Goal: Transaction & Acquisition: Book appointment/travel/reservation

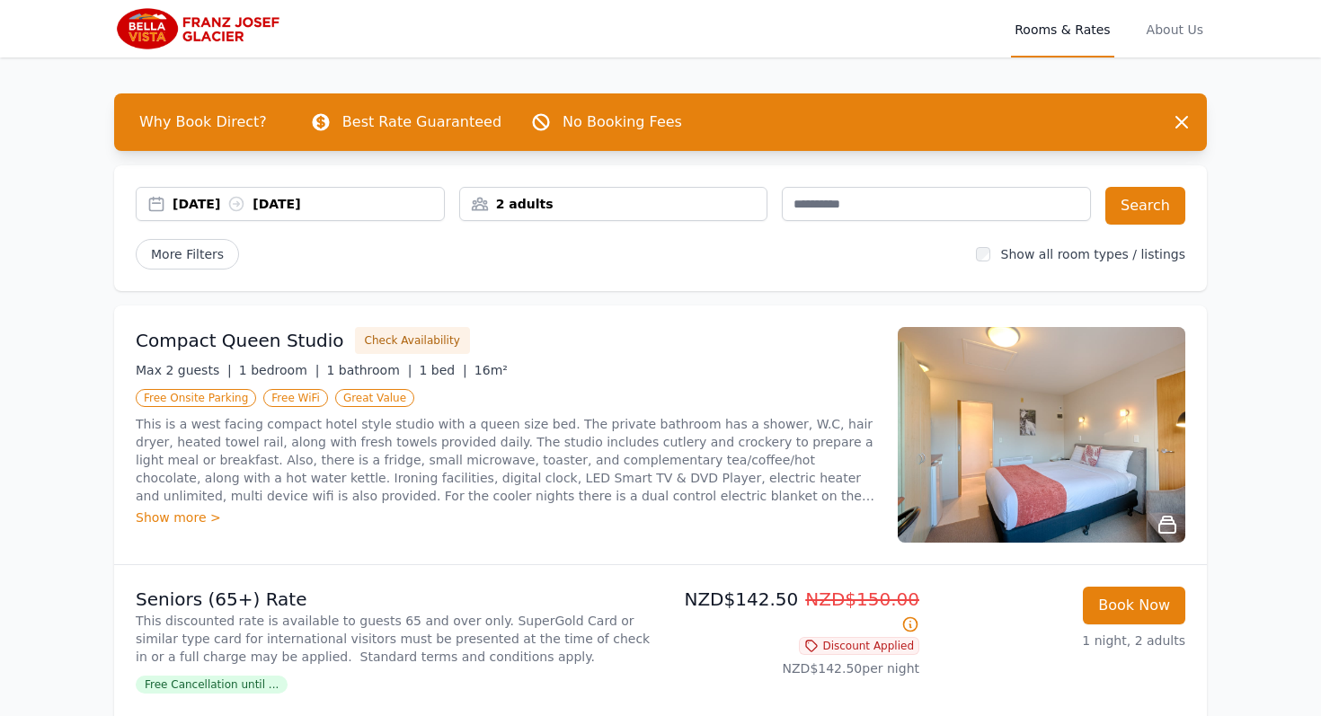
click at [375, 209] on div "[DATE] [DATE]" at bounding box center [308, 204] width 271 height 18
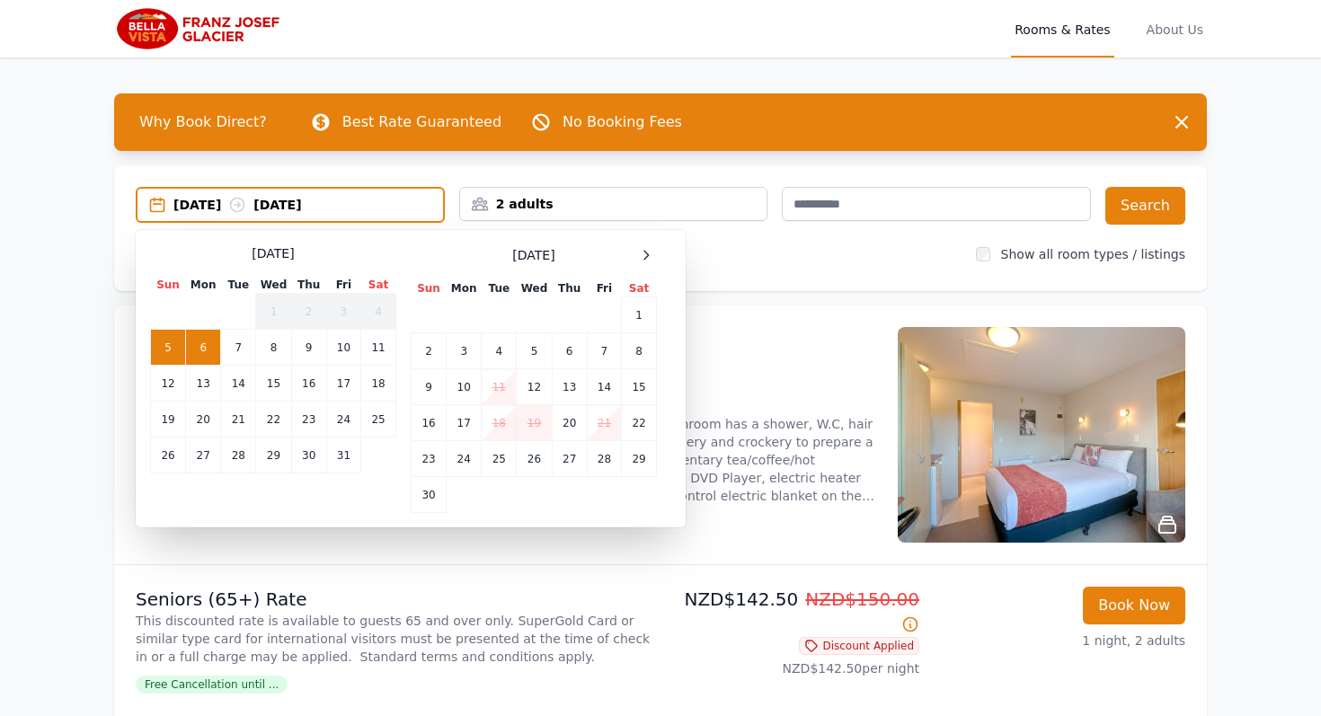
click at [631, 265] on div "[DATE]" at bounding box center [534, 255] width 246 height 22
click at [635, 262] on span at bounding box center [646, 255] width 22 height 22
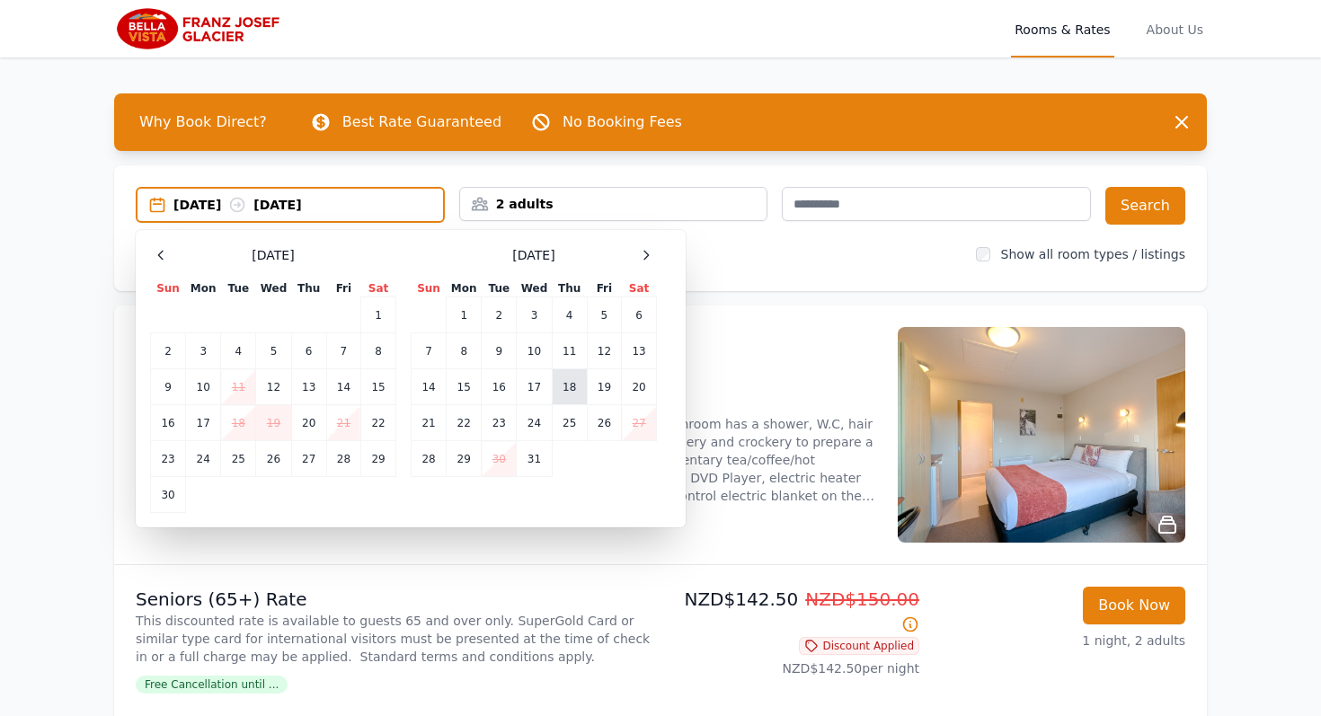
click at [564, 390] on td "18" at bounding box center [569, 387] width 35 height 36
click at [640, 378] on td "20" at bounding box center [639, 387] width 35 height 36
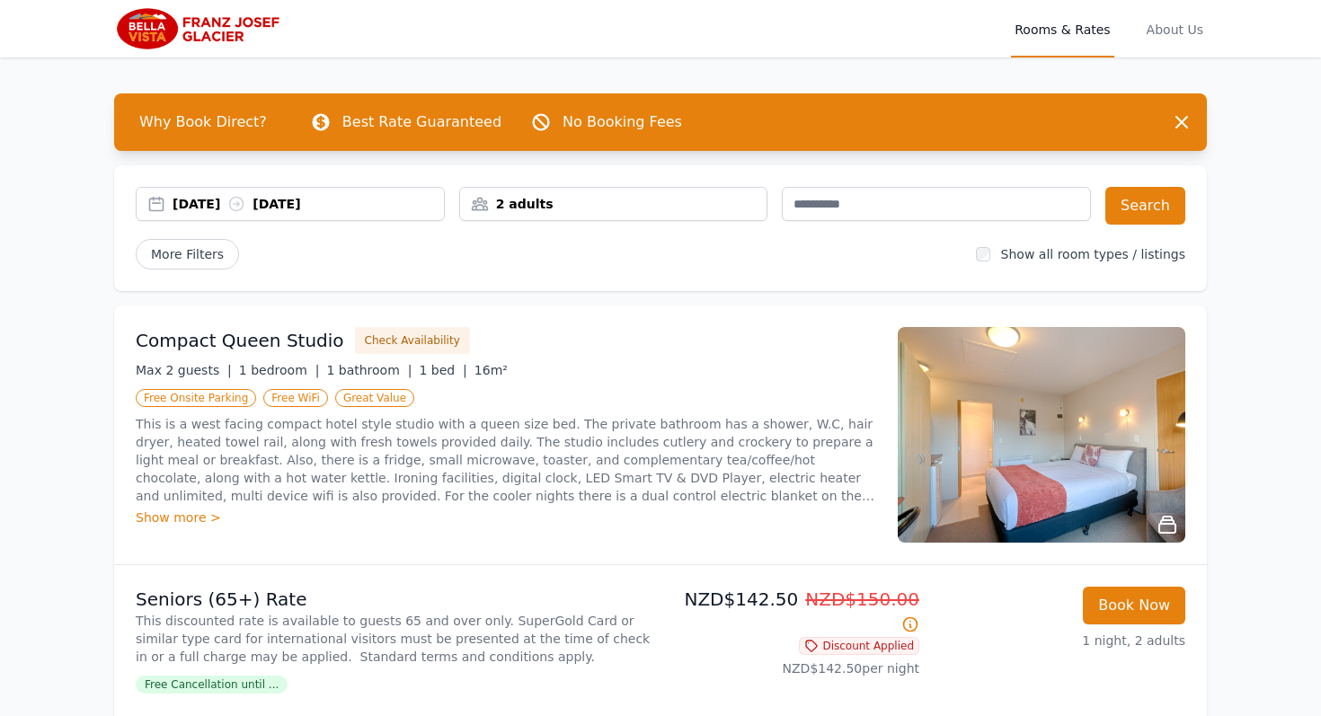
click at [506, 206] on div "2 adults" at bounding box center [613, 204] width 307 height 18
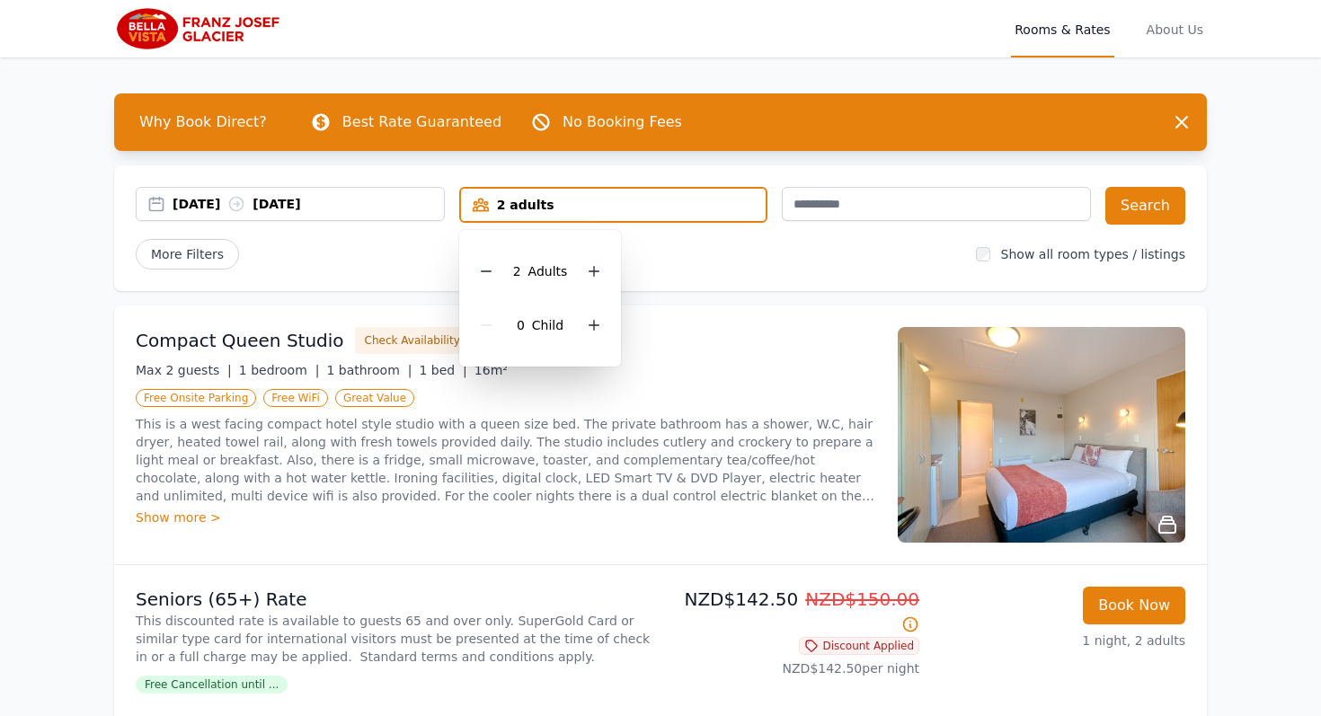
click at [1122, 228] on div "[DATE] [DATE] 2 adults 2 Adult s 0 Child Search More Filters Show all room type…" at bounding box center [660, 228] width 1093 height 126
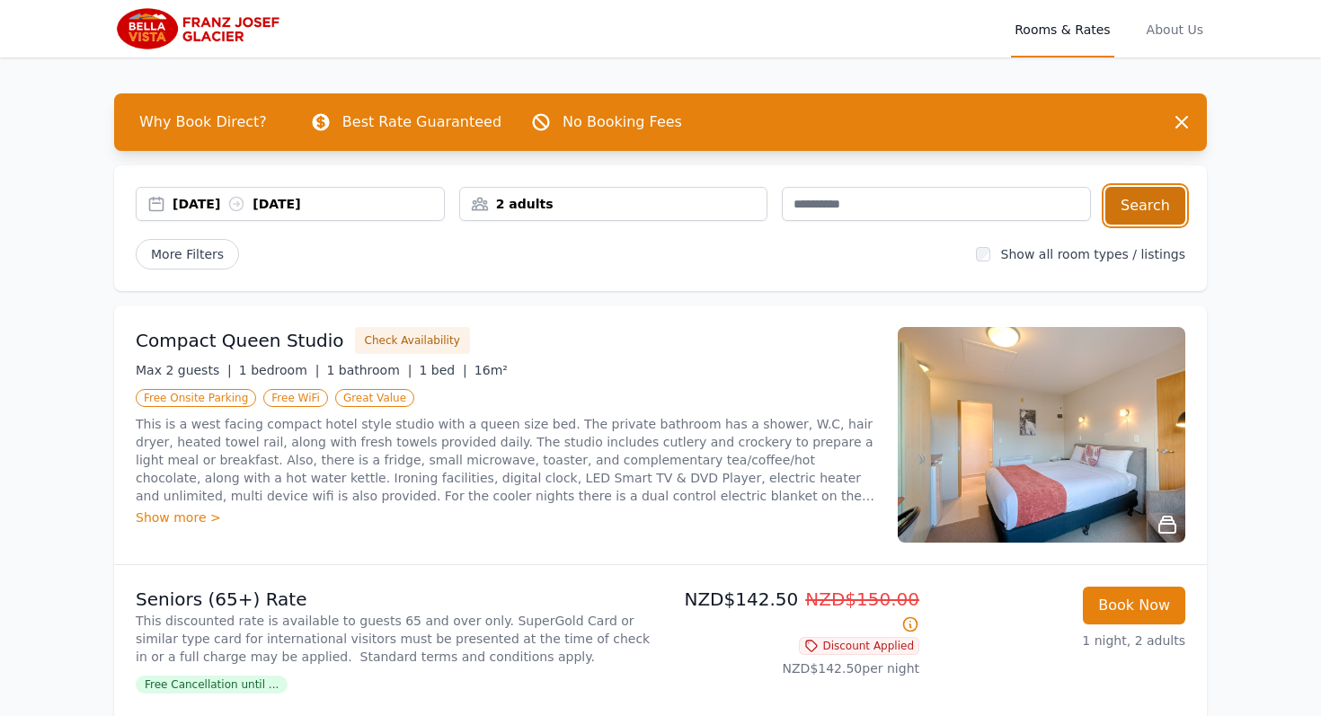
click at [1122, 209] on button "Search" at bounding box center [1146, 206] width 80 height 38
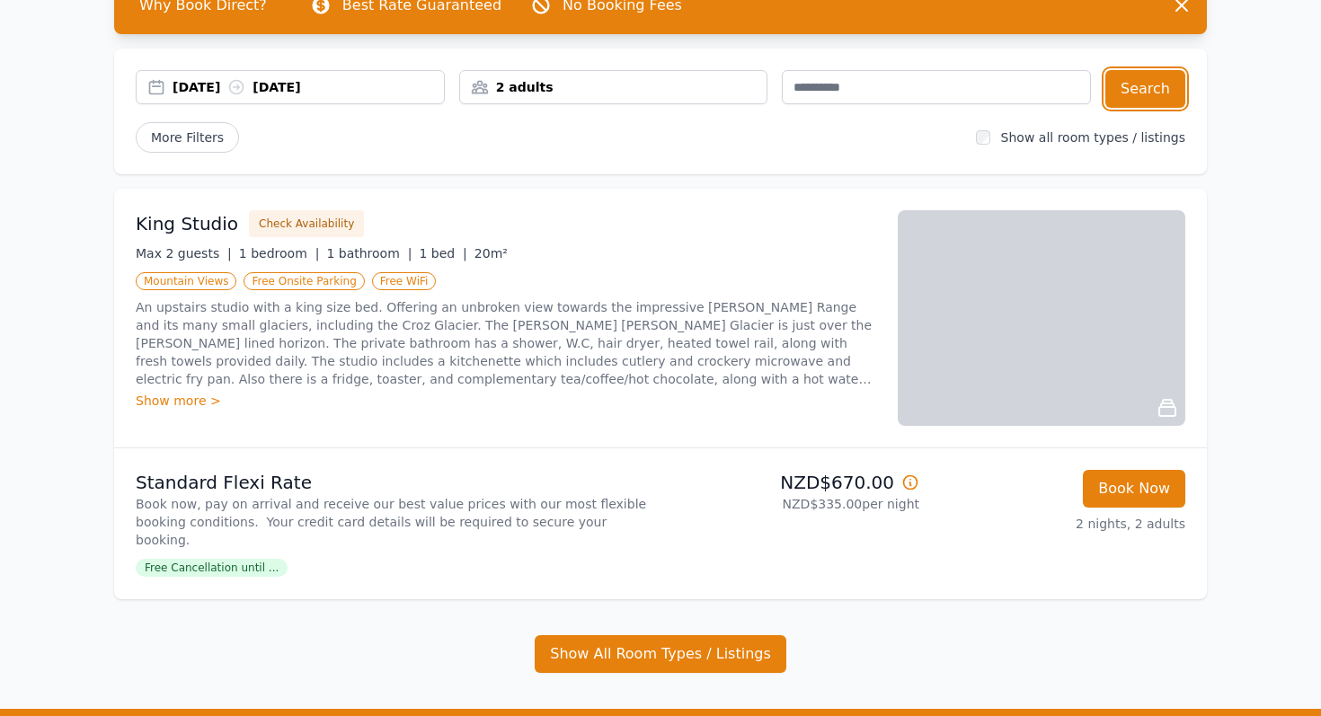
scroll to position [132, 0]
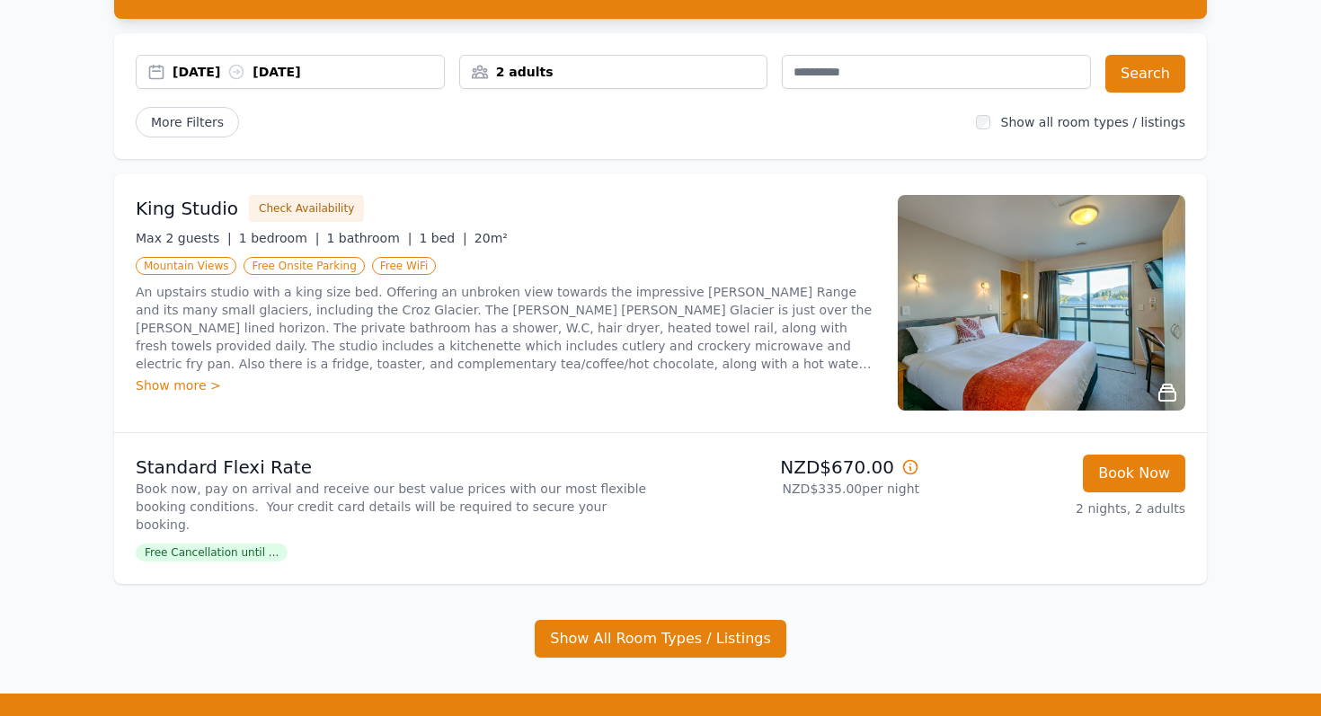
click at [913, 468] on icon at bounding box center [910, 467] width 18 height 18
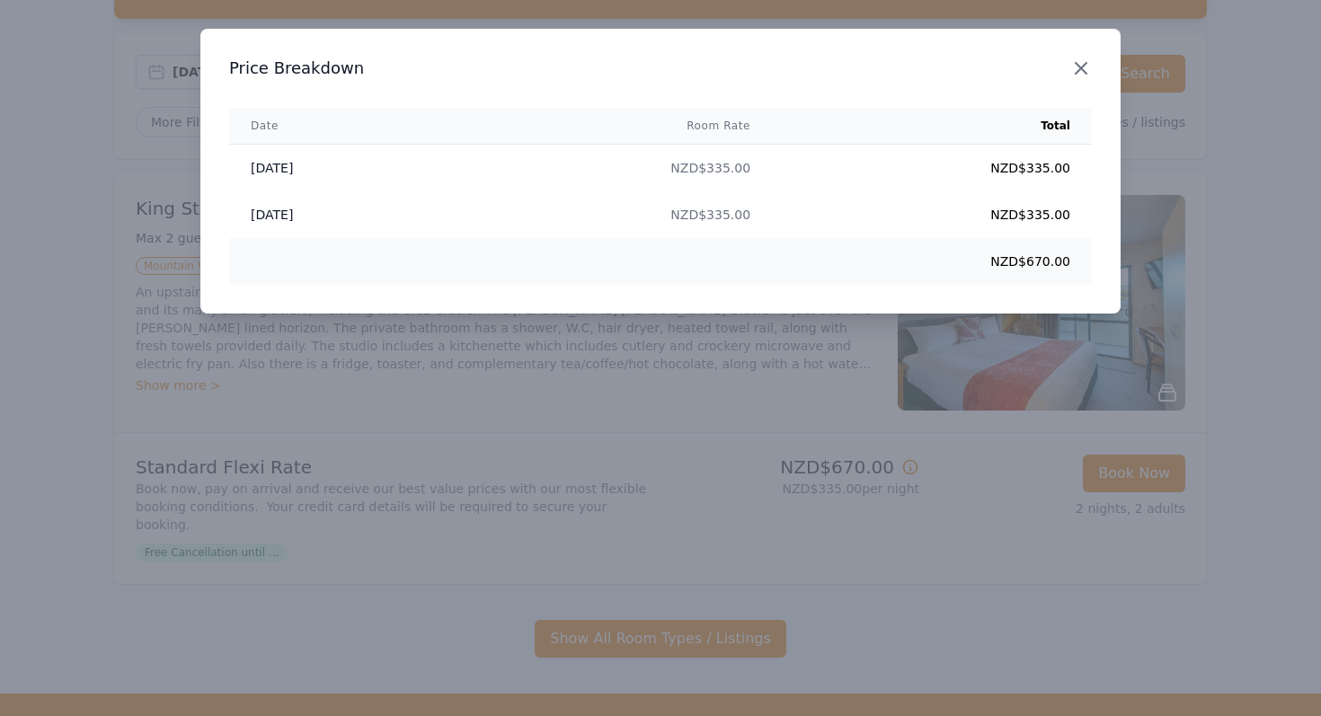
click at [1074, 65] on icon "button" at bounding box center [1081, 69] width 22 height 22
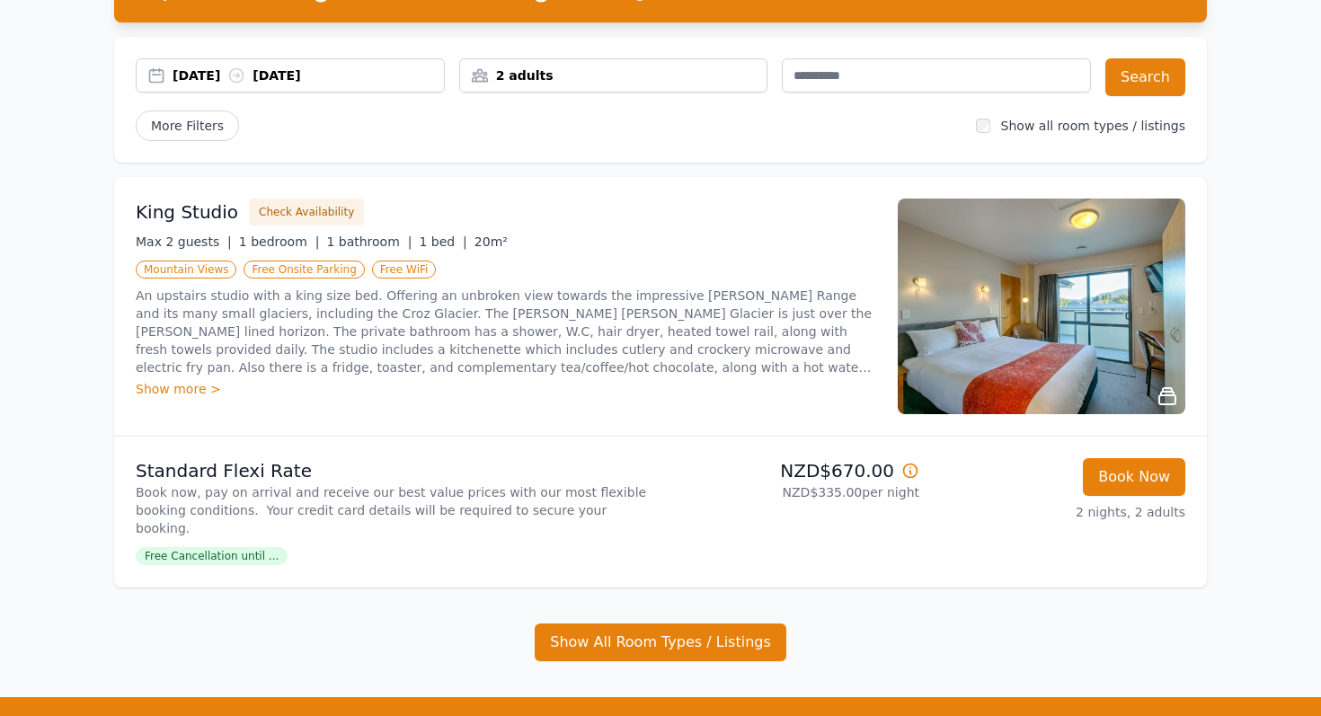
scroll to position [0, 0]
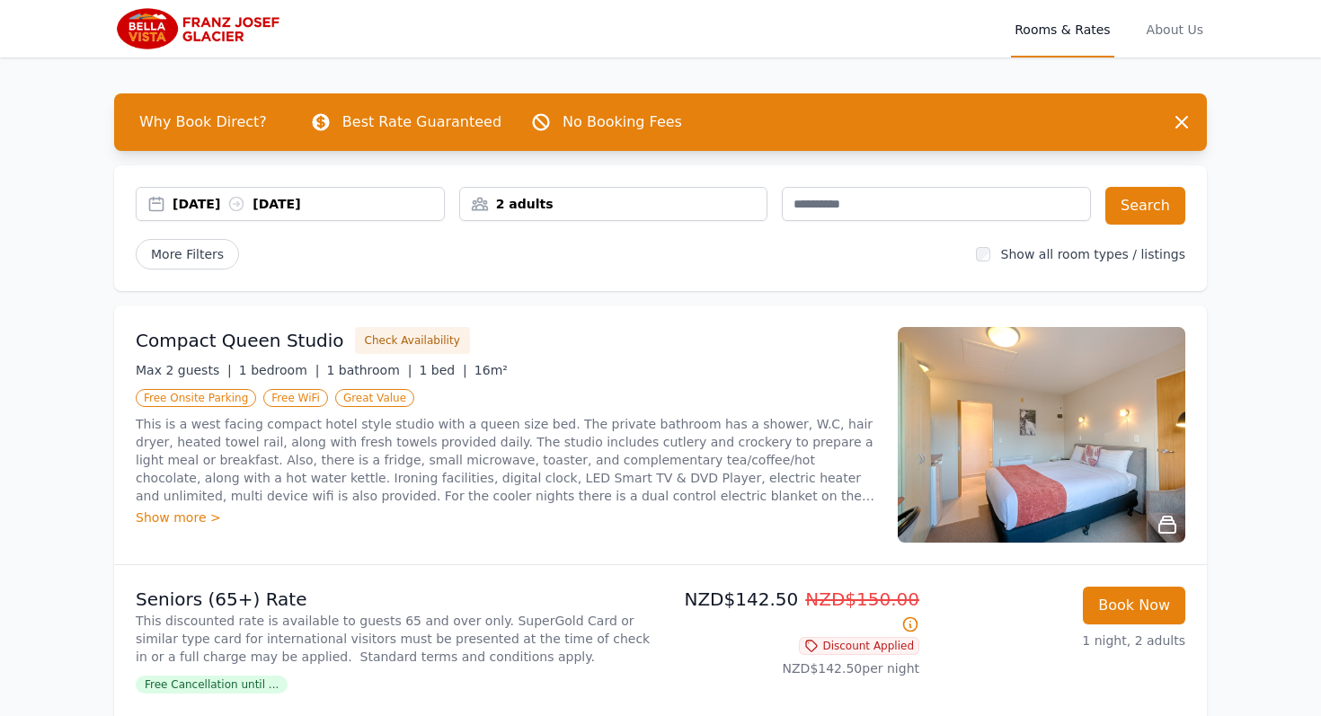
scroll to position [18, 0]
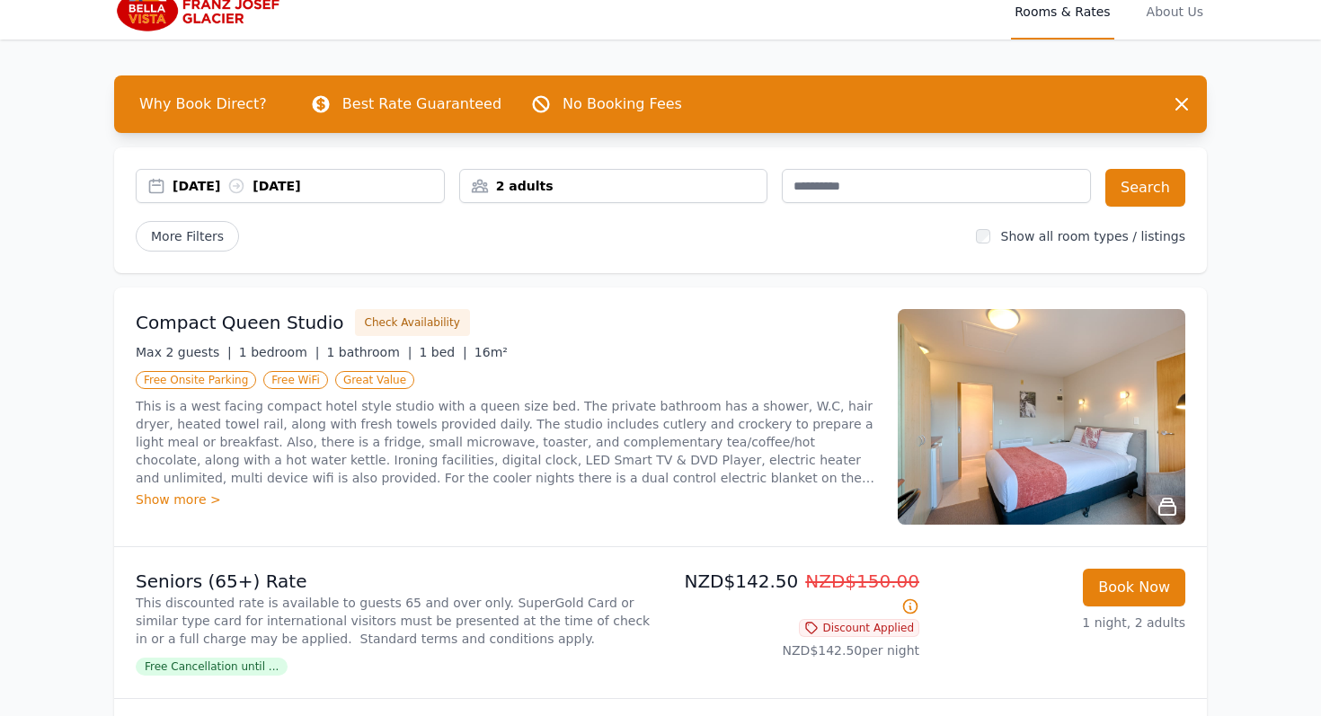
click at [399, 173] on div "[DATE] [DATE]" at bounding box center [290, 186] width 309 height 34
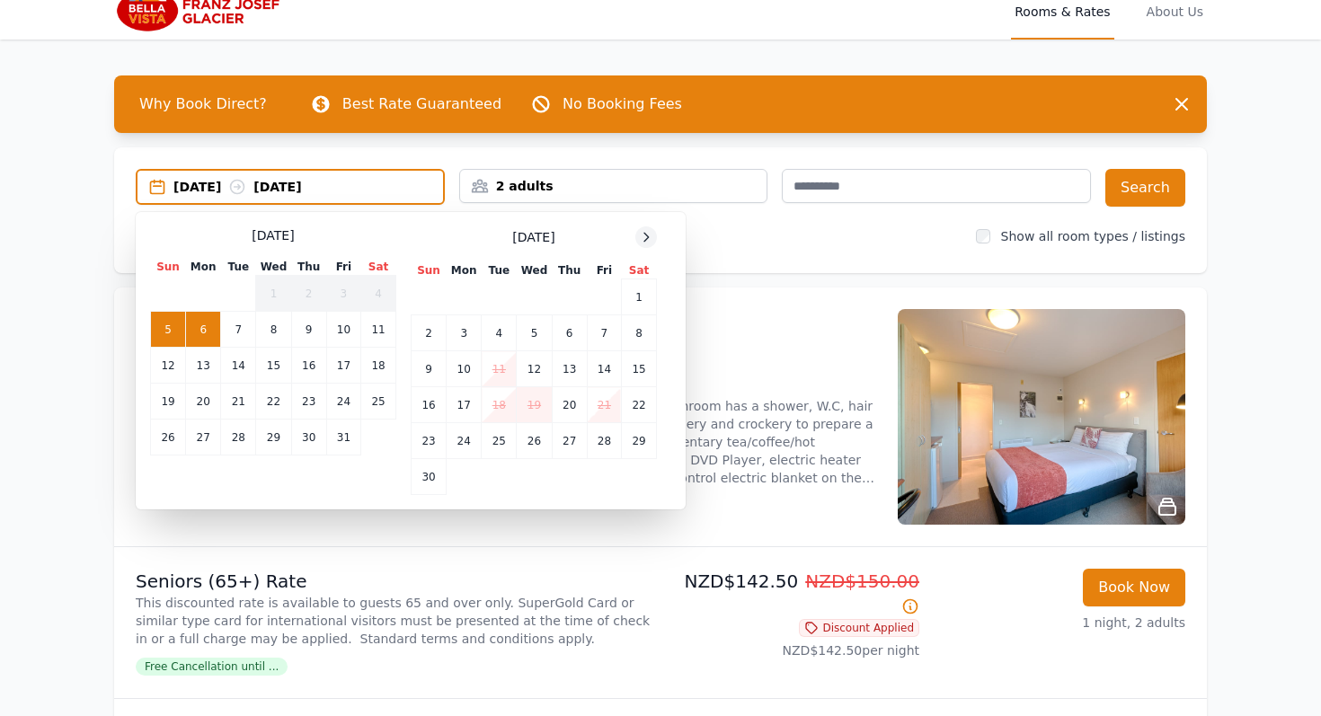
click at [647, 243] on icon at bounding box center [646, 237] width 14 height 14
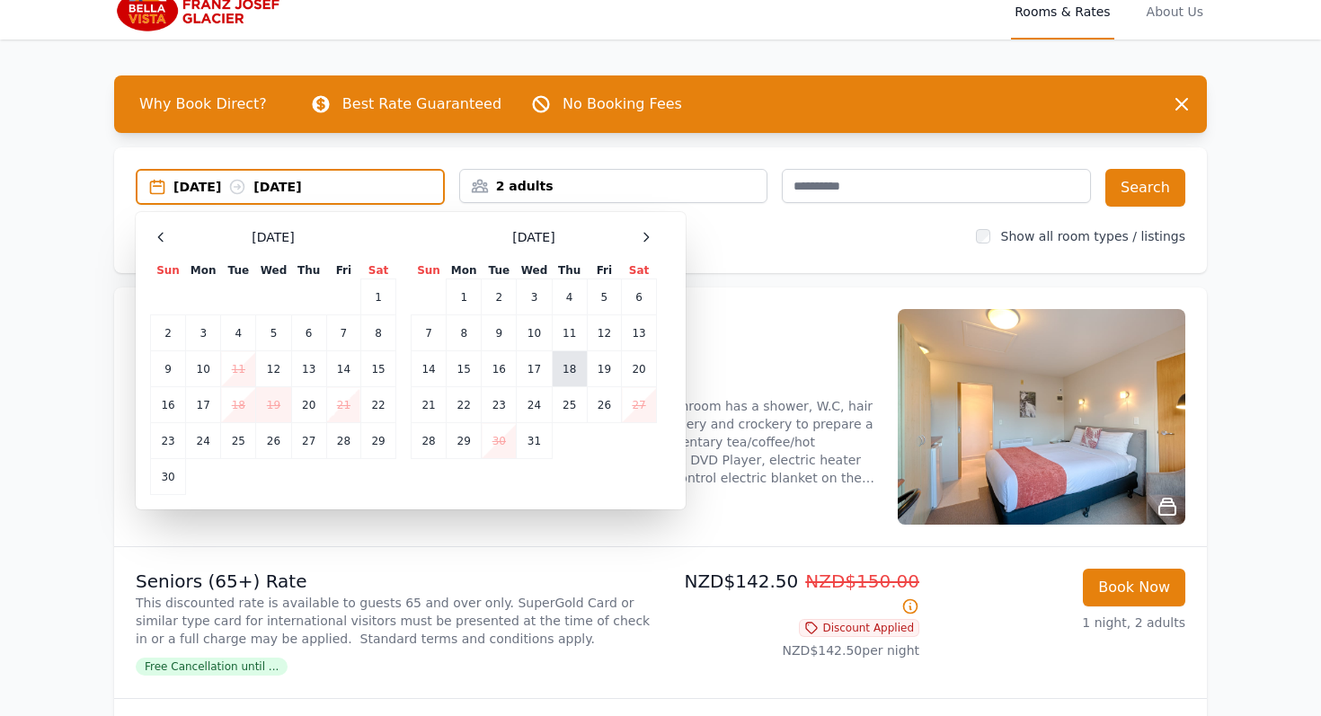
click at [573, 369] on td "18" at bounding box center [569, 369] width 35 height 36
click at [641, 370] on td "20" at bounding box center [639, 369] width 35 height 36
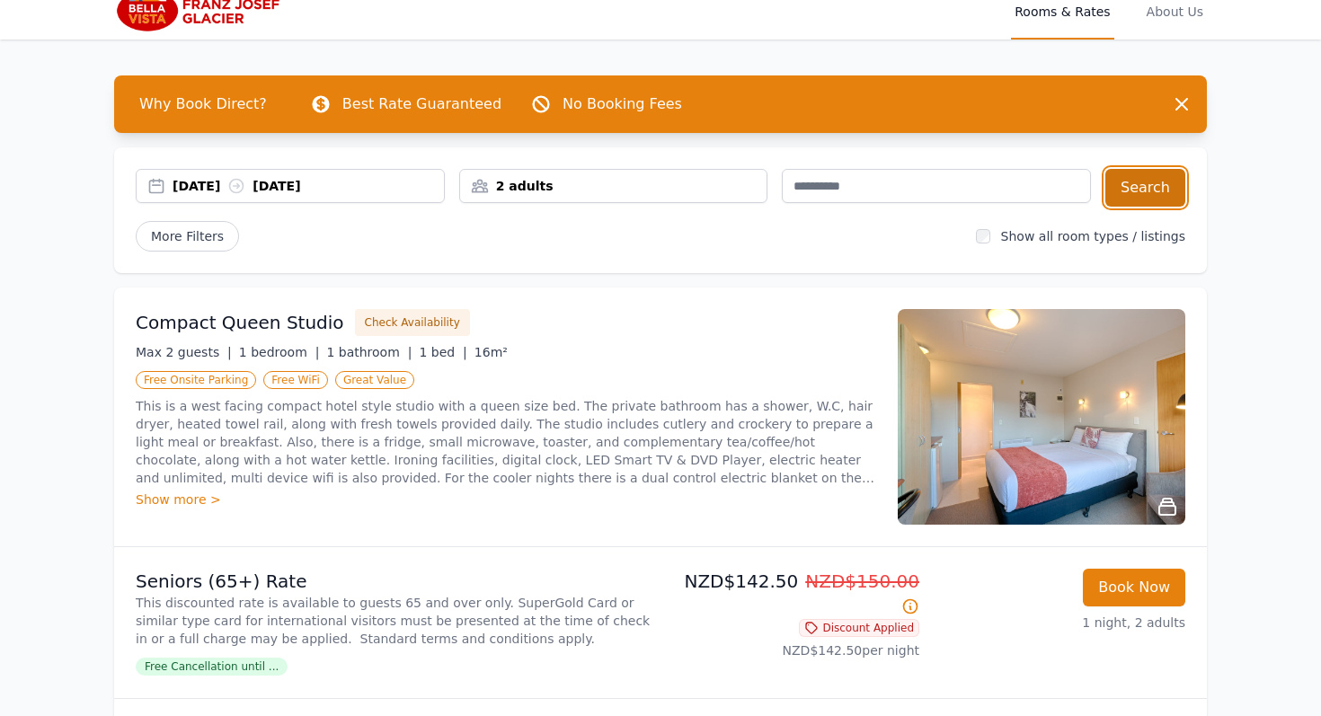
click at [1132, 191] on button "Search" at bounding box center [1146, 188] width 80 height 38
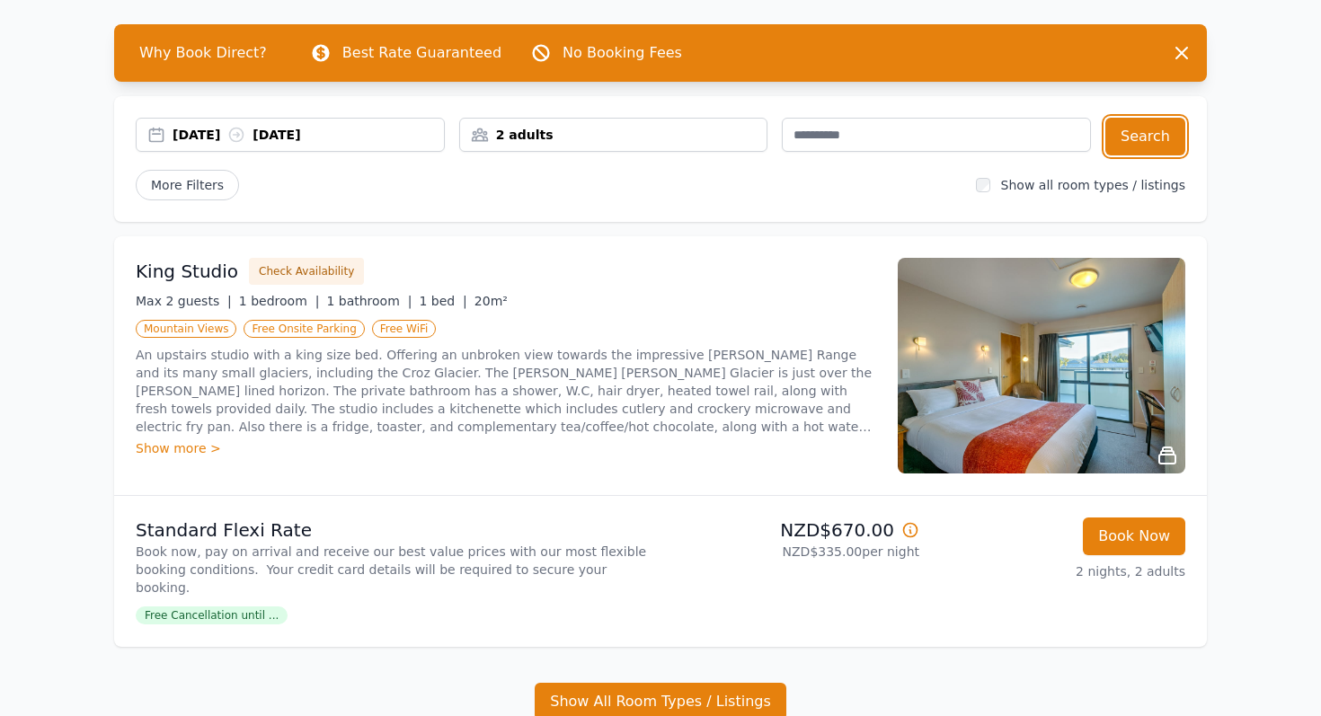
scroll to position [84, 0]
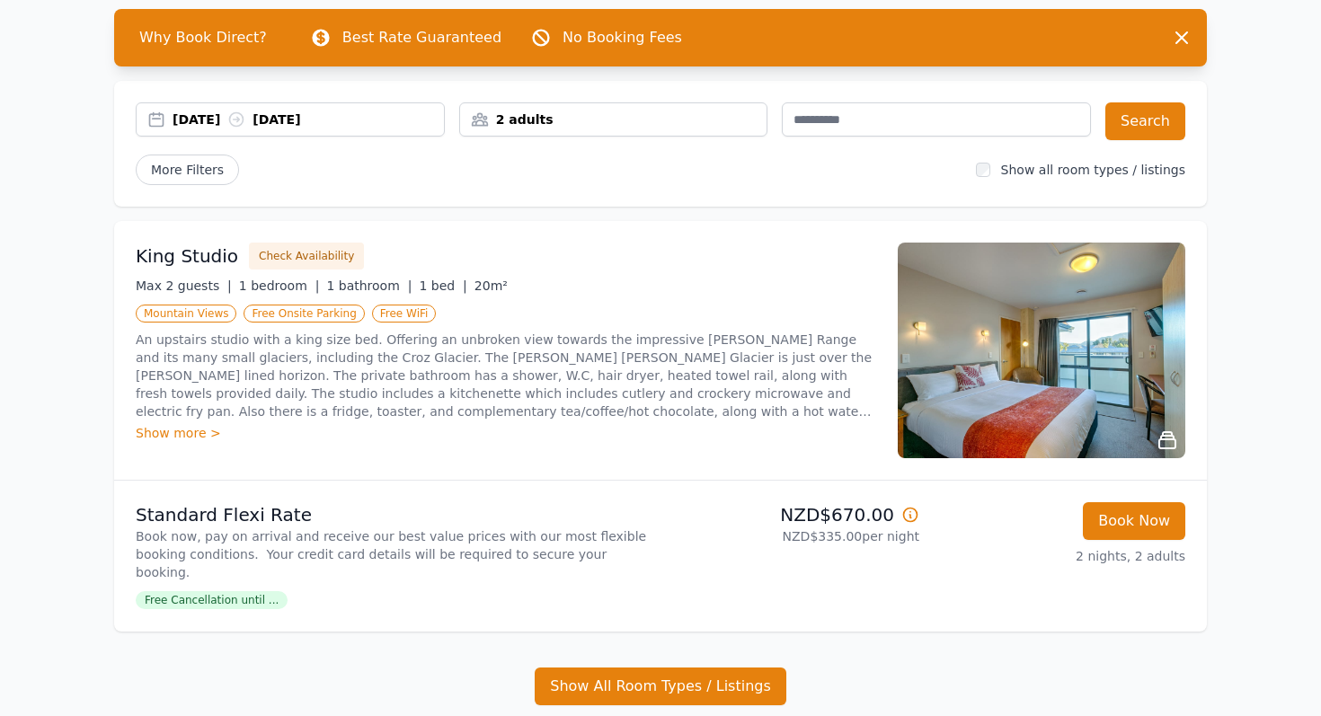
click at [194, 432] on div "Show more >" at bounding box center [506, 433] width 741 height 18
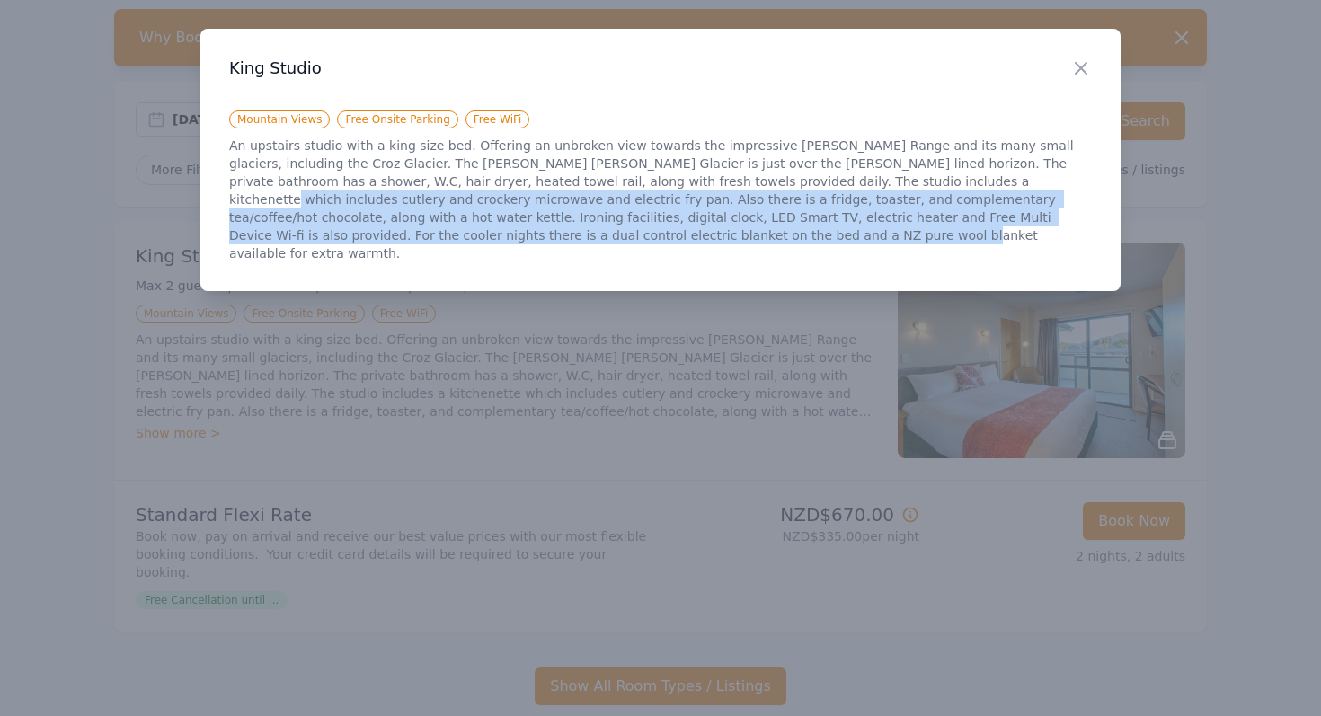
drag, startPoint x: 777, startPoint y: 189, endPoint x: 763, endPoint y: 240, distance: 53.2
click at [763, 240] on p "An upstairs studio with a king size bed. Offering an unbroken view towards the …" at bounding box center [660, 200] width 863 height 126
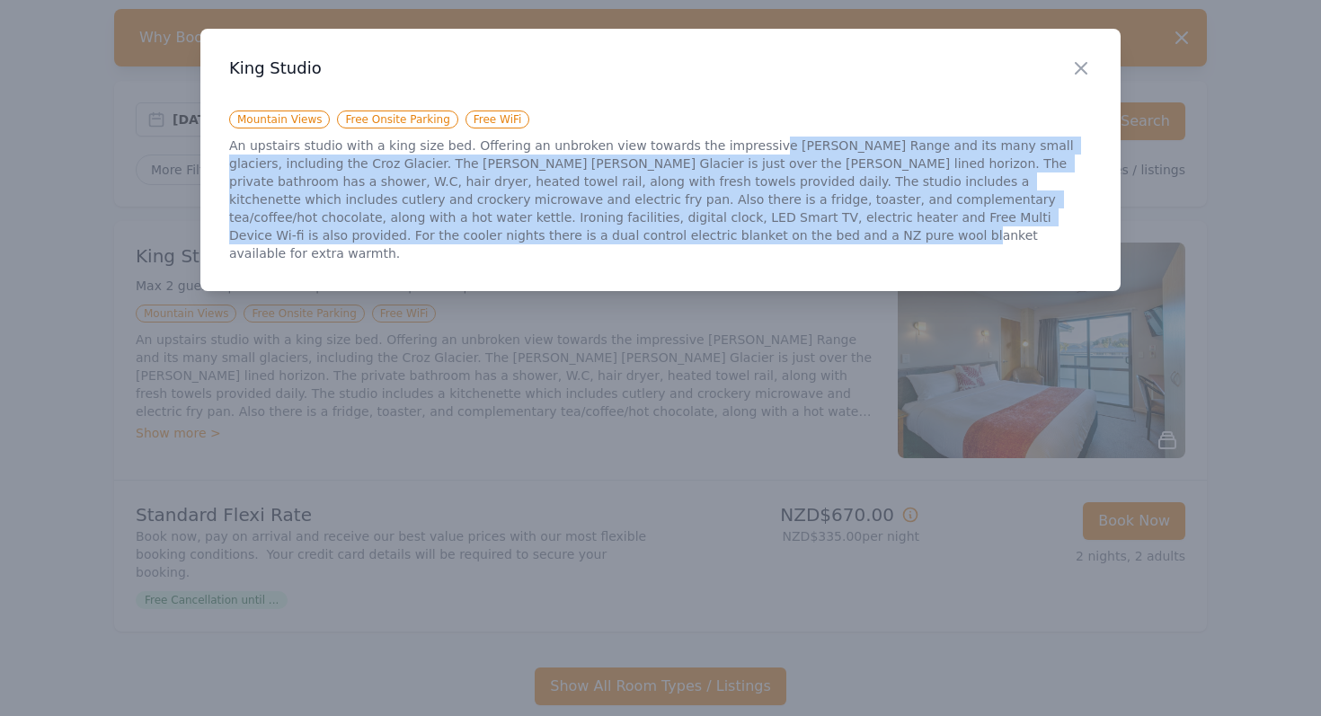
drag, startPoint x: 763, startPoint y: 240, endPoint x: 739, endPoint y: 143, distance: 100.1
click at [739, 143] on p "An upstairs studio with a king size bed. Offering an unbroken view towards the …" at bounding box center [660, 200] width 863 height 126
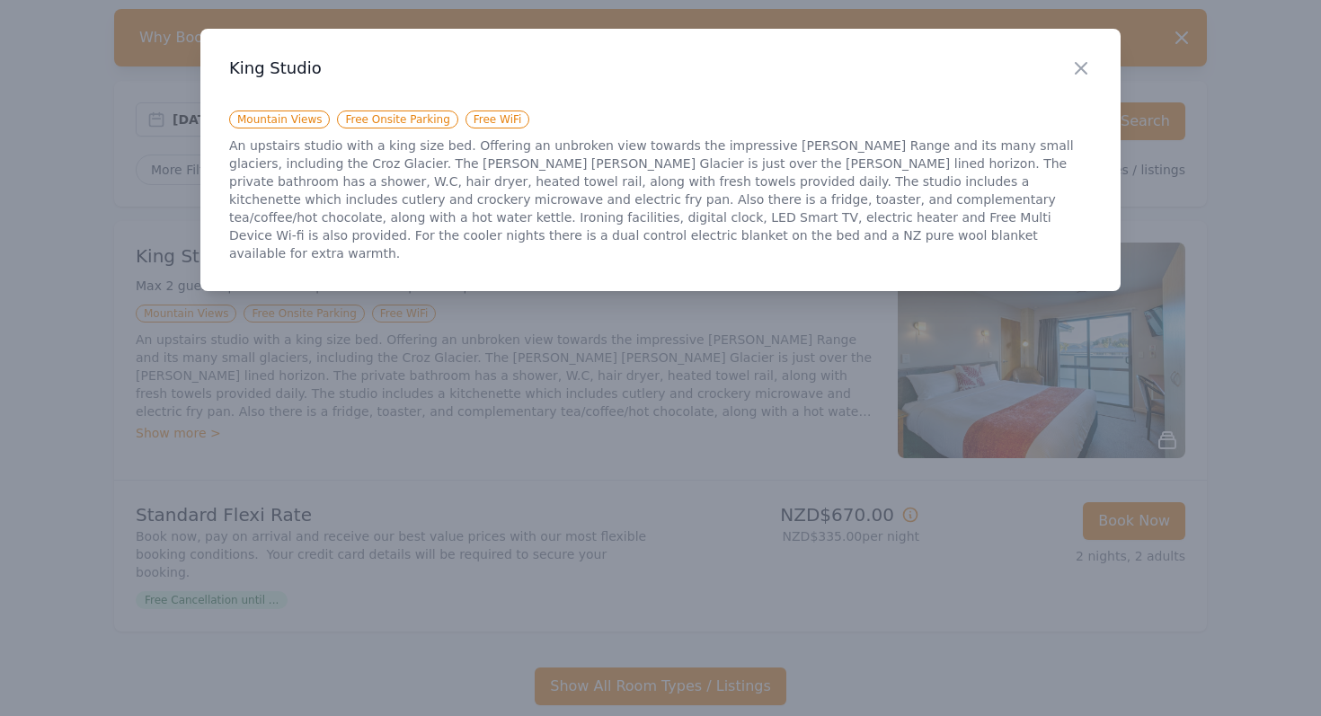
click at [749, 197] on p "An upstairs studio with a king size bed. Offering an unbroken view towards the …" at bounding box center [660, 200] width 863 height 126
drag, startPoint x: 662, startPoint y: 205, endPoint x: 713, endPoint y: 242, distance: 63.1
click at [713, 242] on p "An upstairs studio with a king size bed. Offering an unbroken view towards the …" at bounding box center [660, 200] width 863 height 126
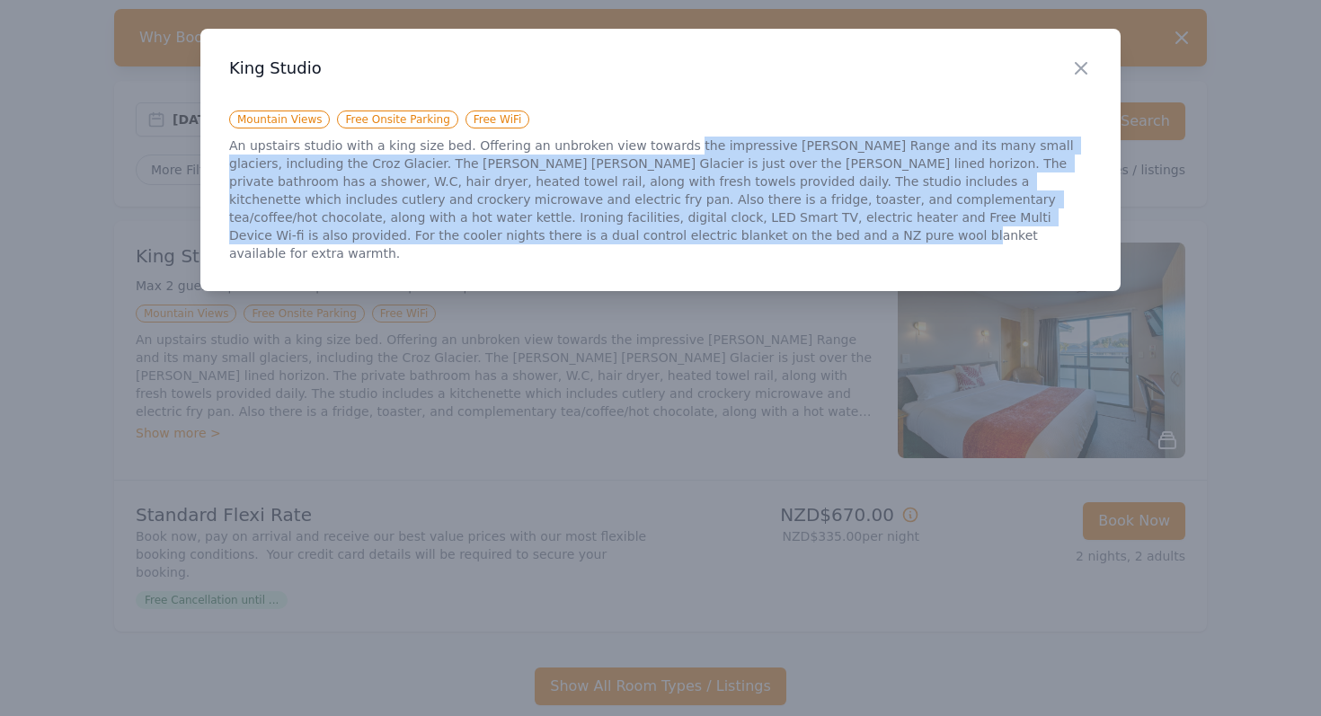
drag, startPoint x: 713, startPoint y: 242, endPoint x: 664, endPoint y: 145, distance: 108.5
click at [664, 145] on p "An upstairs studio with a king size bed. Offering an unbroken view towards the …" at bounding box center [660, 200] width 863 height 126
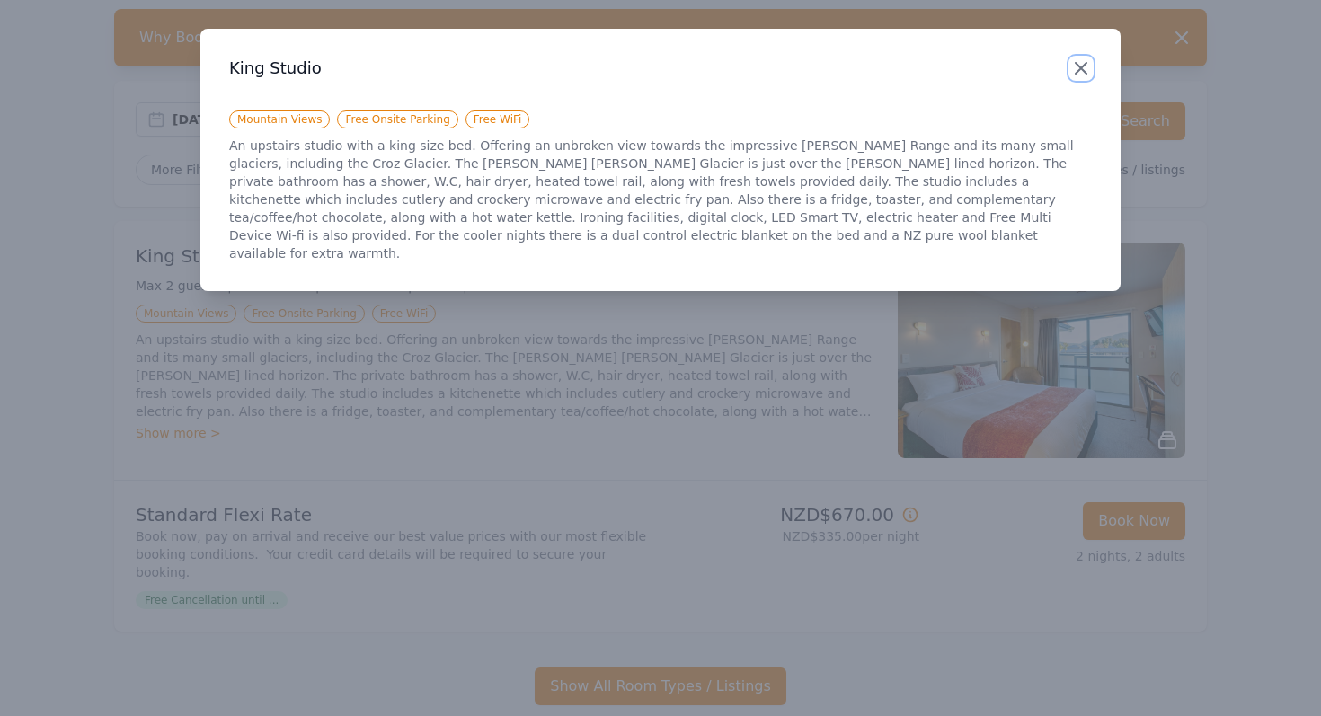
click at [1081, 67] on icon "button" at bounding box center [1081, 68] width 11 height 11
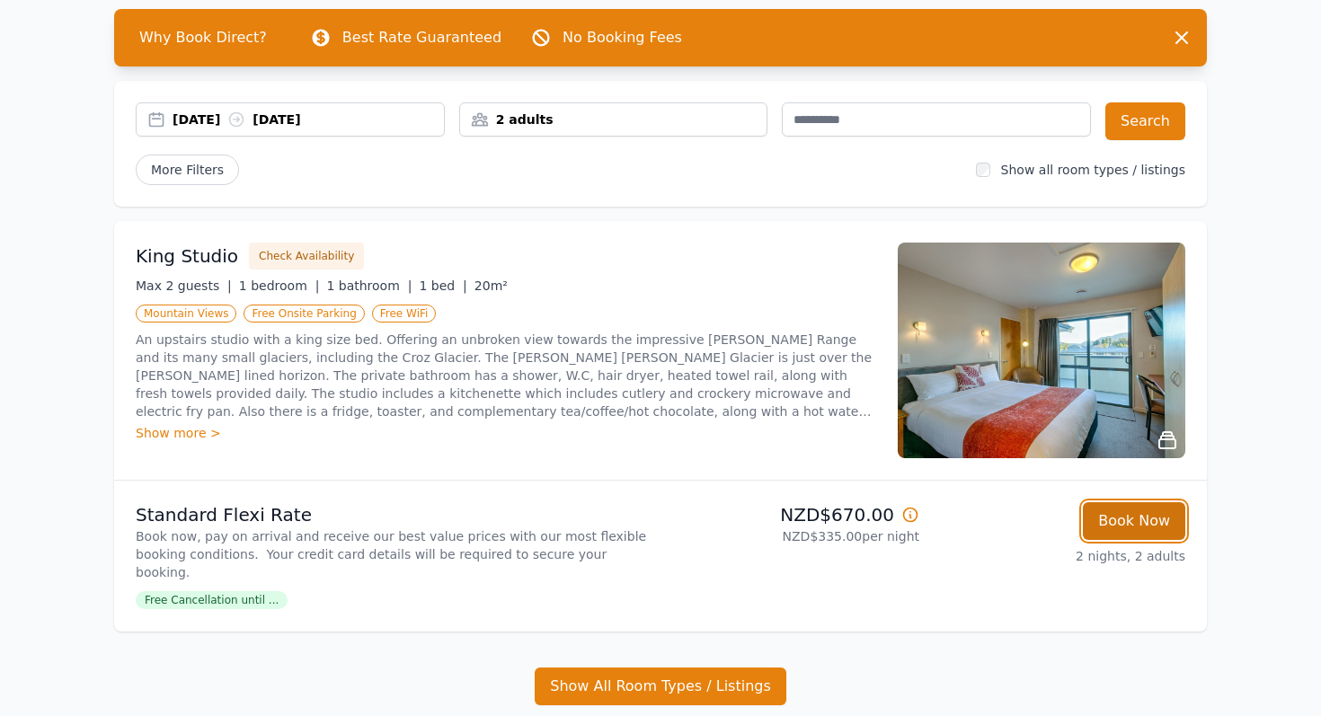
click at [1113, 520] on button "Book Now" at bounding box center [1134, 521] width 102 height 38
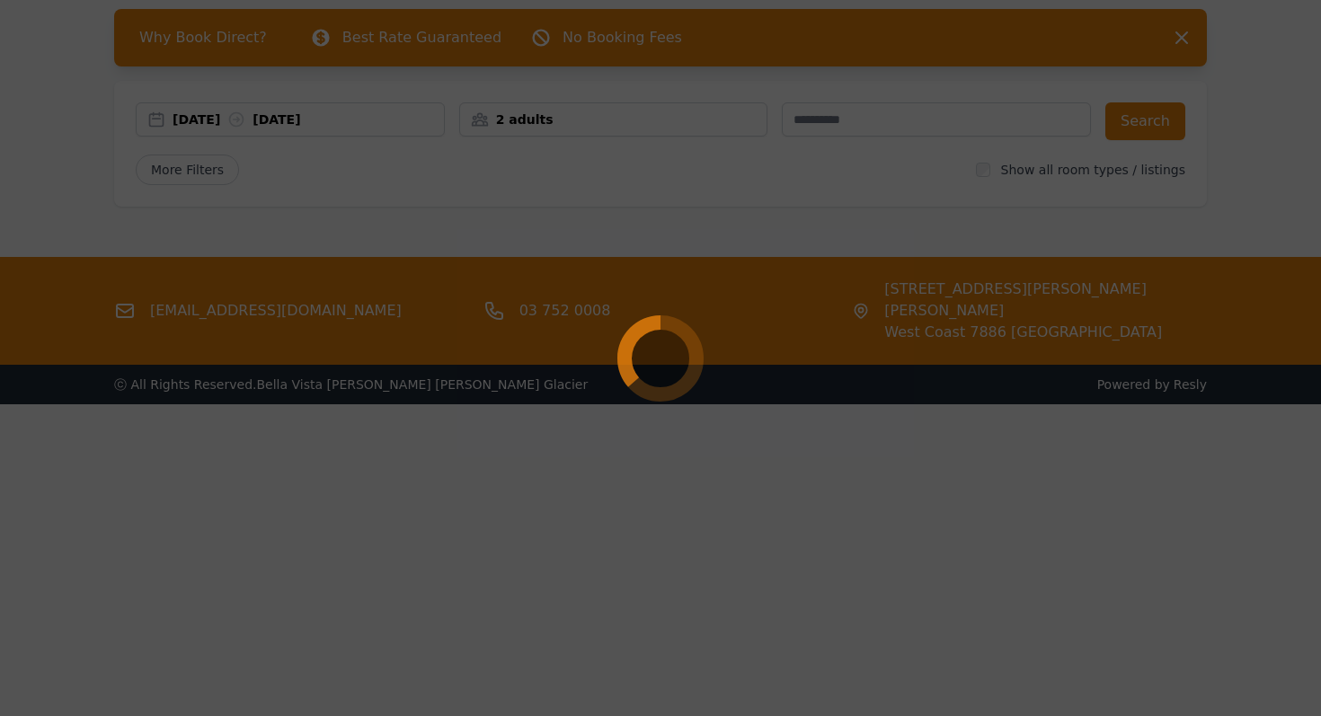
select select "**"
